Goal: Information Seeking & Learning: Find specific fact

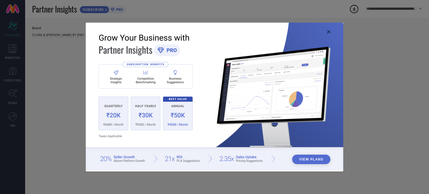
type input "All"
click at [329, 35] on img at bounding box center [214, 97] width 257 height 148
click at [327, 31] on icon at bounding box center [328, 31] width 3 height 3
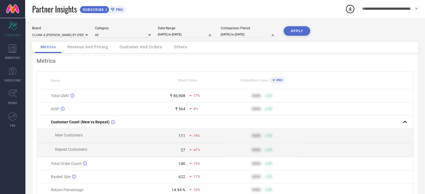
click at [92, 48] on span "Revenue And Pricing" at bounding box center [87, 47] width 41 height 4
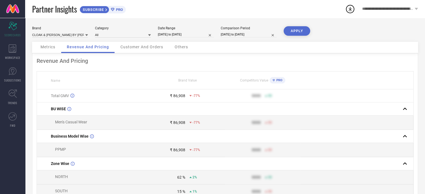
click at [131, 46] on span "Customer And Orders" at bounding box center [141, 47] width 43 height 4
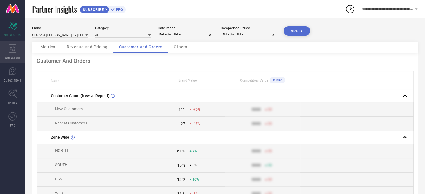
click at [15, 54] on div "WORKSPACE" at bounding box center [12, 52] width 25 height 22
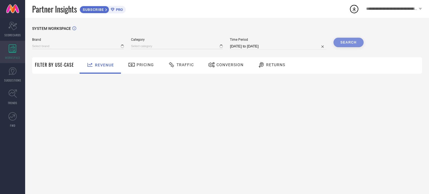
type input "CLOAK & [PERSON_NAME] BY [PERSON_NAME] CARLO"
type input "All"
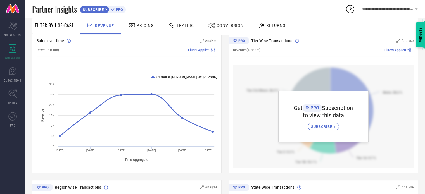
scroll to position [67, 0]
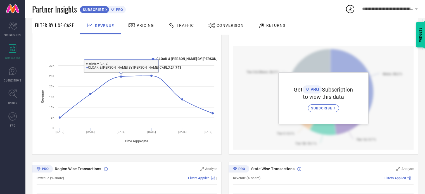
click at [136, 31] on div "Pricing" at bounding box center [141, 26] width 40 height 16
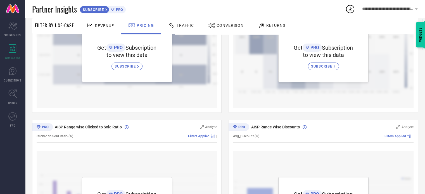
scroll to position [0, 0]
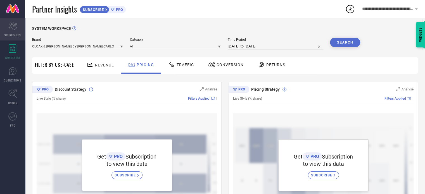
click at [17, 28] on div "Scorecard SCORECARDS" at bounding box center [12, 29] width 25 height 22
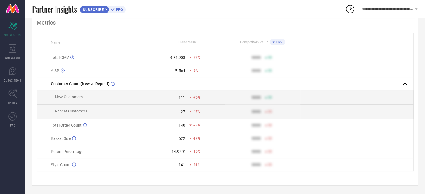
scroll to position [40, 0]
click at [13, 118] on icon at bounding box center [12, 116] width 8 height 8
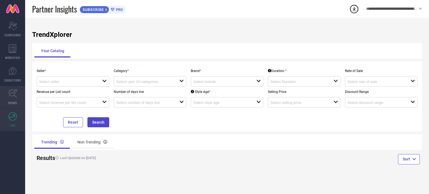
click at [19, 92] on link "TRENDS" at bounding box center [12, 97] width 25 height 22
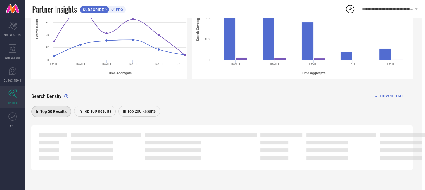
scroll to position [109, 1]
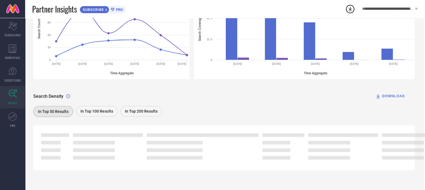
click at [60, 109] on div "In Top 50 Results" at bounding box center [53, 111] width 40 height 11
click at [86, 111] on span "In Top 100 Results" at bounding box center [96, 111] width 33 height 4
click at [49, 111] on span "In Top 50 Results" at bounding box center [53, 111] width 30 height 4
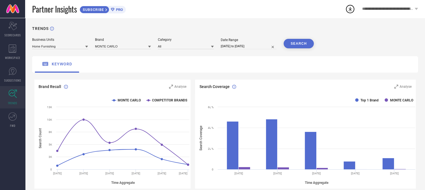
click at [85, 47] on icon at bounding box center [86, 47] width 3 height 2
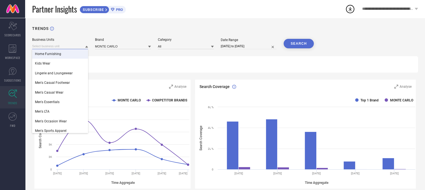
click at [60, 45] on input at bounding box center [60, 46] width 56 height 6
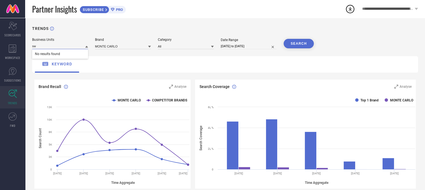
type input "s"
type input "women"
click at [58, 75] on span "Women's Western Wear" at bounding box center [52, 73] width 35 height 4
click at [291, 43] on button "SEARCH" at bounding box center [298, 43] width 30 height 9
click at [145, 49] on input at bounding box center [123, 46] width 56 height 6
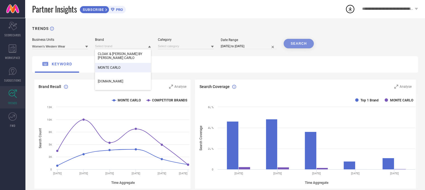
click at [121, 65] on div "MONTE CARLO" at bounding box center [123, 67] width 56 height 9
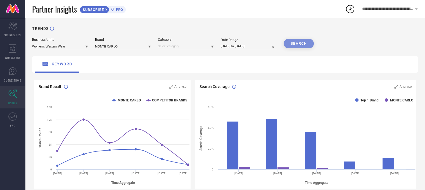
click at [303, 41] on div "SEARCH" at bounding box center [298, 43] width 30 height 9
click at [301, 46] on div "SEARCH" at bounding box center [298, 43] width 30 height 9
click at [295, 43] on div "SEARCH" at bounding box center [298, 43] width 30 height 9
click at [186, 43] on div "Category" at bounding box center [186, 43] width 56 height 11
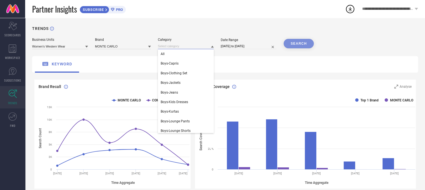
click at [187, 46] on input at bounding box center [186, 46] width 56 height 6
click at [175, 54] on div "All" at bounding box center [186, 53] width 56 height 9
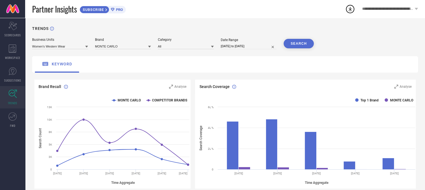
click at [291, 43] on button "SEARCH" at bounding box center [298, 43] width 30 height 9
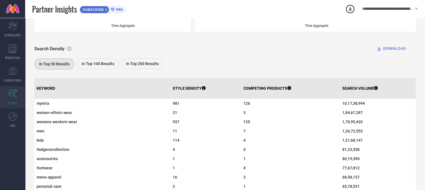
scroll to position [156, 0]
click at [43, 114] on span "women-ethnic-wear" at bounding box center [102, 113] width 131 height 4
click at [44, 115] on span "women-ethnic-wear" at bounding box center [102, 113] width 131 height 4
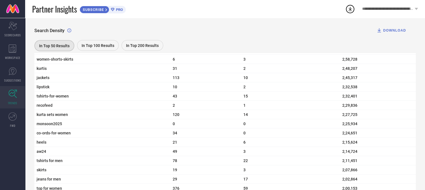
scroll to position [1139, 4]
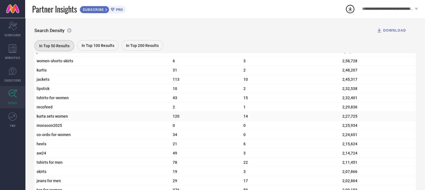
click at [37, 121] on td "kurta sets women" at bounding box center [102, 116] width 136 height 9
click at [43, 109] on span "recofeed" at bounding box center [102, 107] width 131 height 4
copy span "recofeed"
